Goal: Information Seeking & Learning: Find specific fact

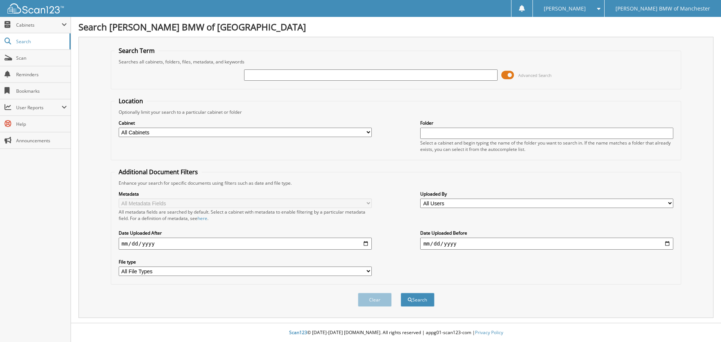
click at [343, 74] on input "text" at bounding box center [370, 74] width 253 height 11
type input "8116690"
click at [401, 293] on button "Search" at bounding box center [418, 300] width 34 height 14
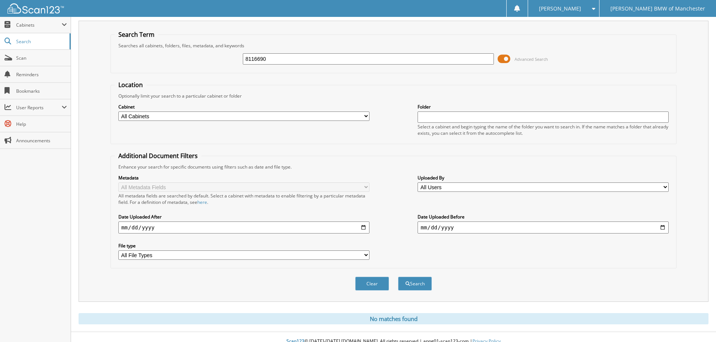
scroll to position [25, 0]
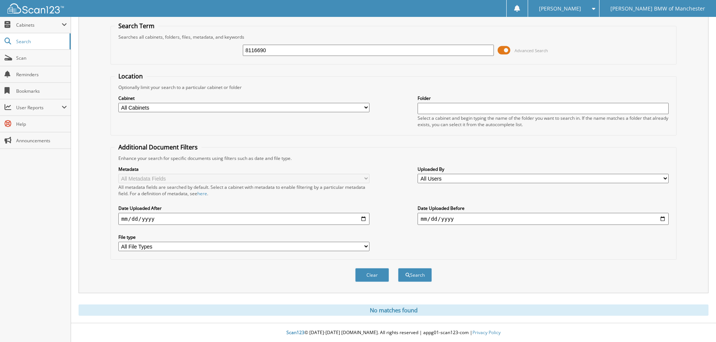
click at [294, 51] on input "8116690" at bounding box center [368, 50] width 251 height 11
click at [53, 57] on span "Scan" at bounding box center [41, 58] width 51 height 6
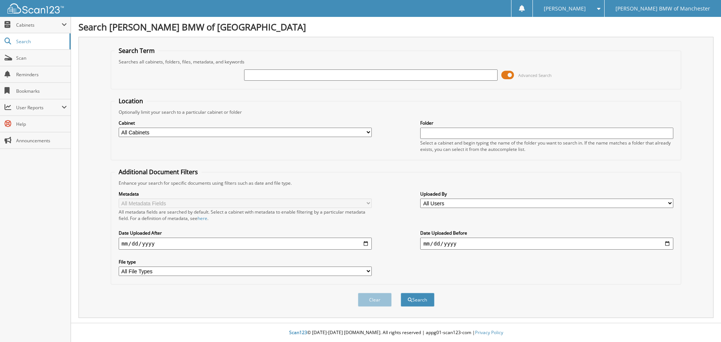
click at [334, 134] on select "All Cabinets SERVICE RO NEEDS FILING" at bounding box center [245, 132] width 253 height 9
select select "51932"
click at [119, 128] on select "All Cabinets SERVICE RO NEEDS FILING" at bounding box center [245, 132] width 253 height 9
click at [413, 77] on input "text" at bounding box center [370, 74] width 253 height 11
type input "8116690"
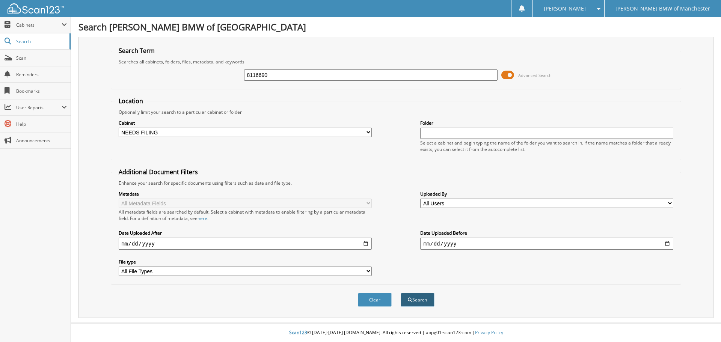
click at [419, 299] on button "Search" at bounding box center [418, 300] width 34 height 14
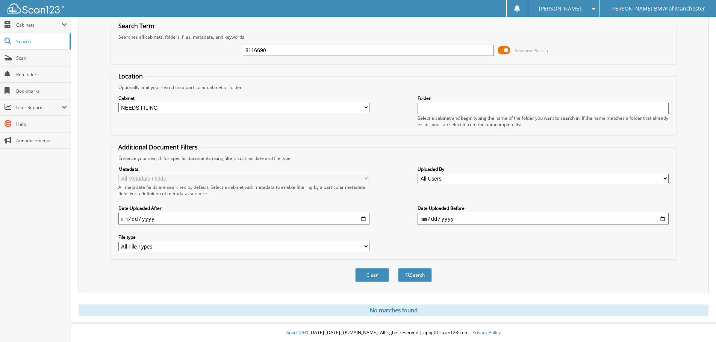
scroll to position [25, 0]
click at [339, 110] on select "All Cabinets SERVICE RO NEEDS FILING" at bounding box center [243, 107] width 251 height 9
select select "51922"
click at [118, 103] on select "All Cabinets SERVICE RO NEEDS FILING" at bounding box center [243, 107] width 251 height 9
click at [422, 273] on button "Search" at bounding box center [415, 275] width 34 height 14
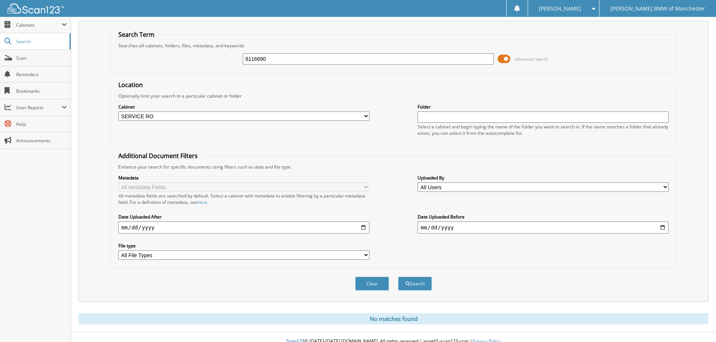
scroll to position [25, 0]
